Goal: Task Accomplishment & Management: Manage account settings

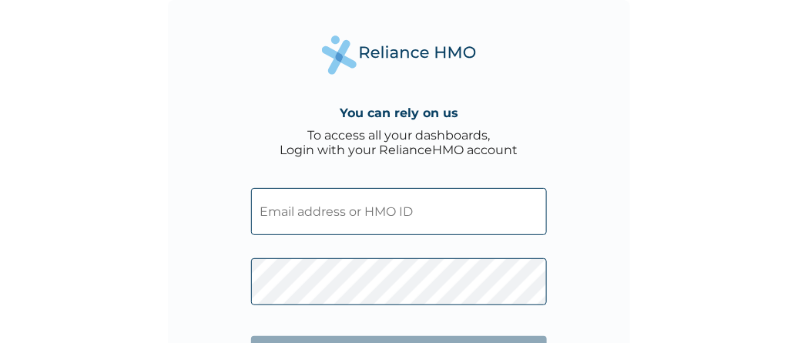
click at [419, 212] on input "text" at bounding box center [399, 211] width 296 height 47
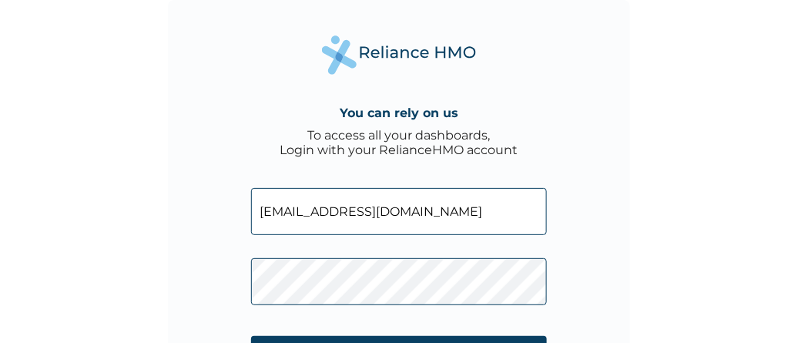
type input "[EMAIL_ADDRESS][DOMAIN_NAME]"
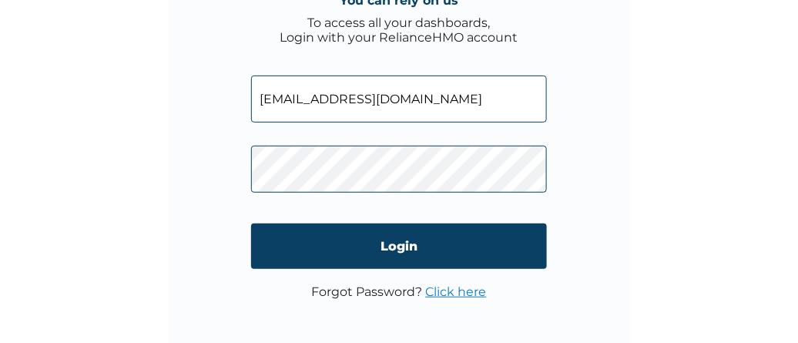
scroll to position [119, 0]
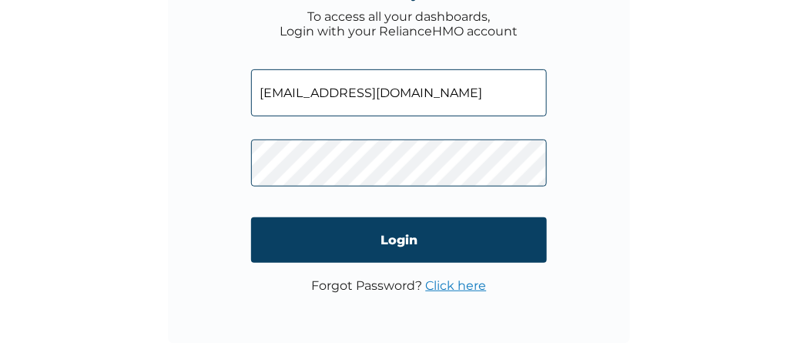
click at [458, 287] on link "Click here" at bounding box center [456, 285] width 61 height 15
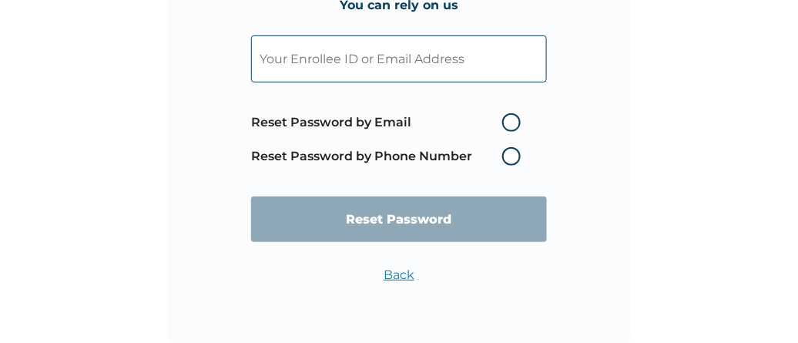
click at [467, 60] on input "text" at bounding box center [399, 58] width 296 height 47
click at [473, 66] on input "text" at bounding box center [399, 58] width 296 height 47
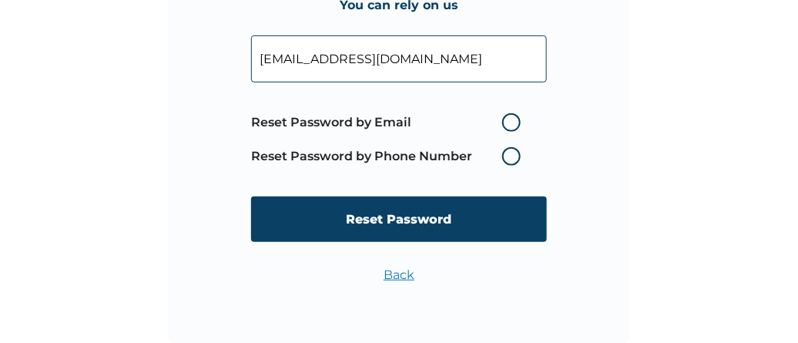
type input "[EMAIL_ADDRESS][DOMAIN_NAME]"
click at [507, 117] on label "Reset Password by Email" at bounding box center [389, 122] width 277 height 18
click at [505, 117] on input "Reset Password by Email" at bounding box center [492, 122] width 25 height 25
radio input "true"
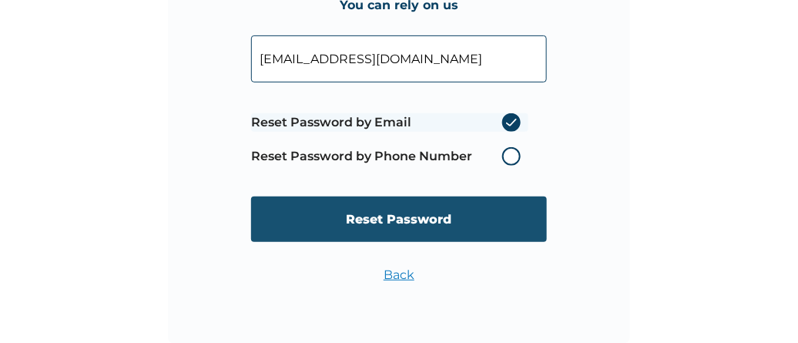
click at [429, 223] on input "Reset Password" at bounding box center [399, 218] width 296 height 45
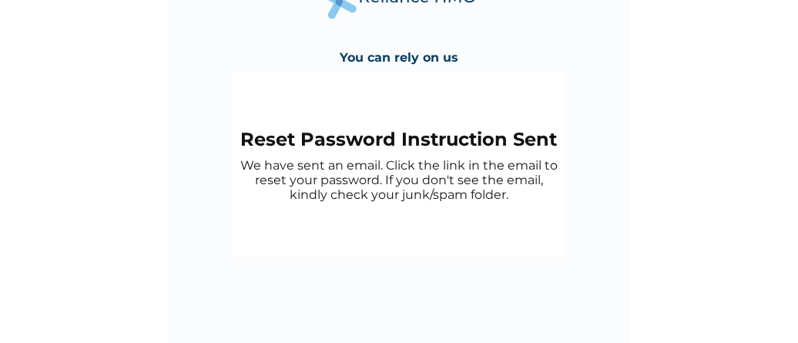
scroll to position [0, 0]
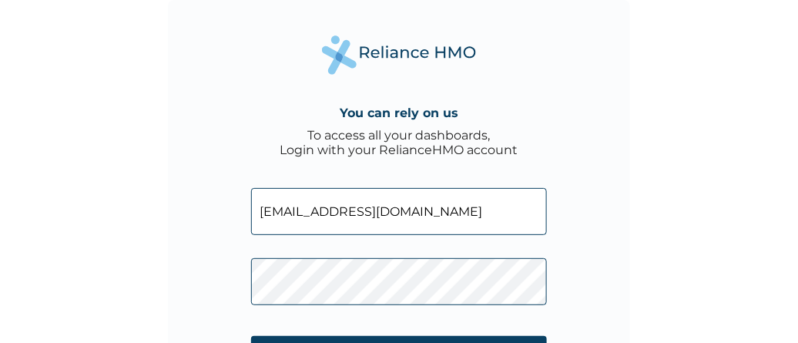
scroll to position [119, 0]
